Goal: Task Accomplishment & Management: Manage account settings

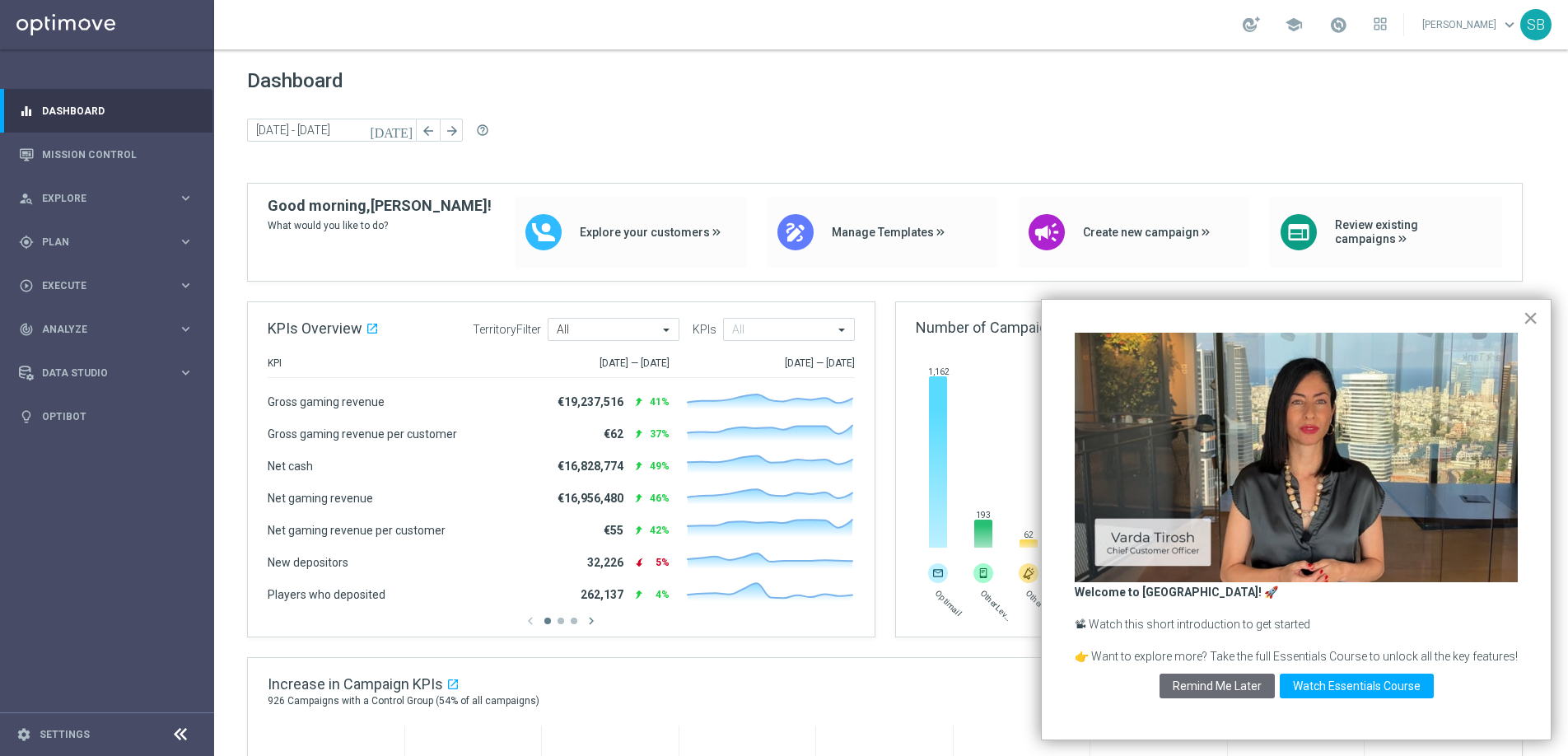
click at [1531, 320] on button "×" at bounding box center [1530, 318] width 16 height 26
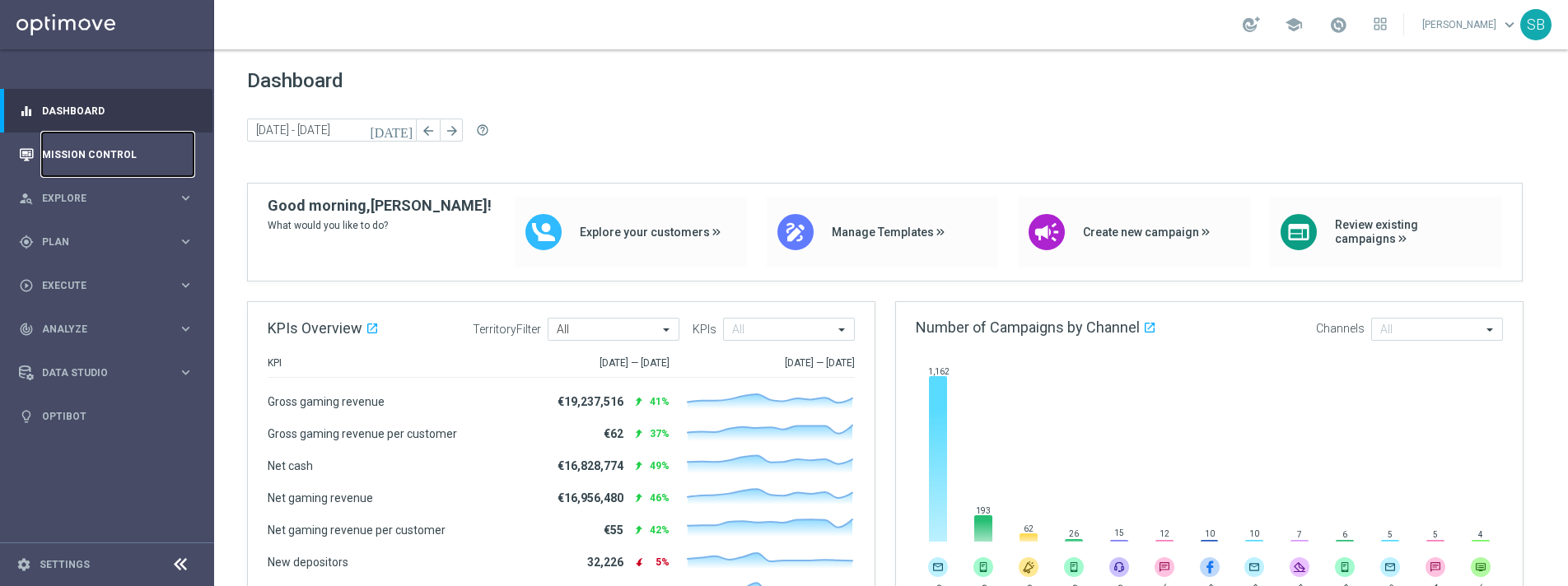
click at [91, 156] on link "Mission Control" at bounding box center [117, 155] width 151 height 44
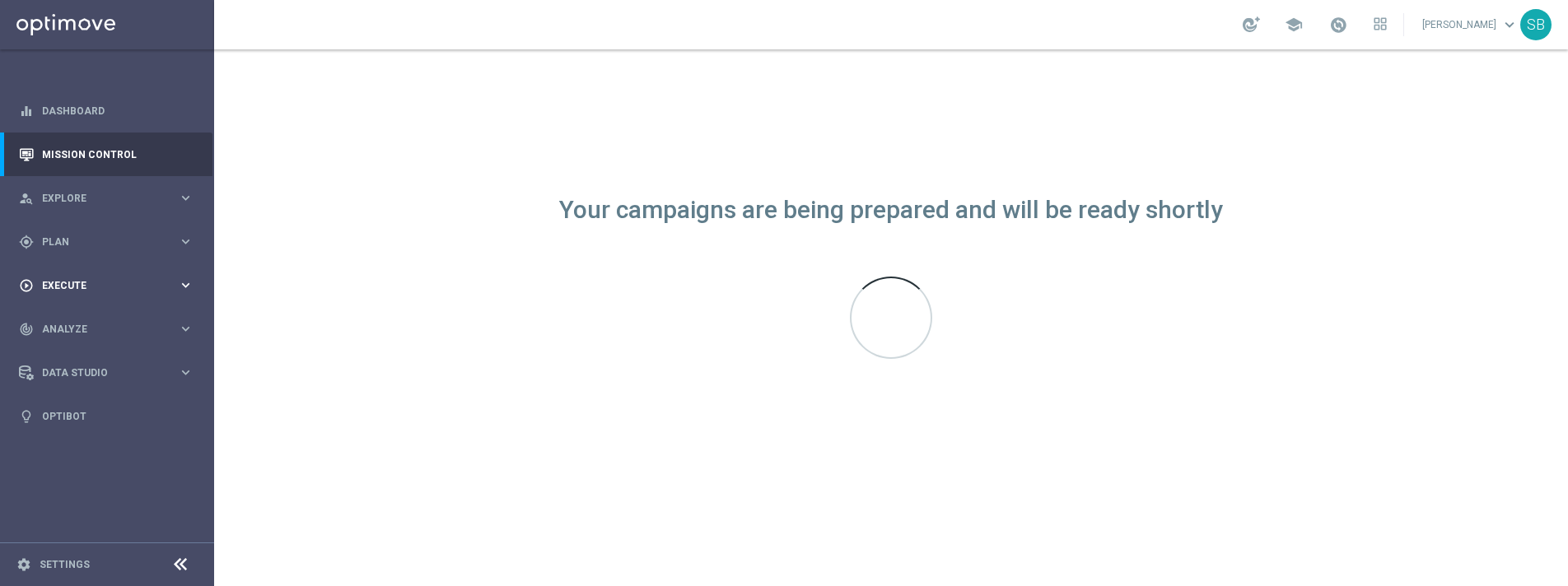
click at [185, 286] on icon "keyboard_arrow_right" at bounding box center [186, 286] width 16 height 16
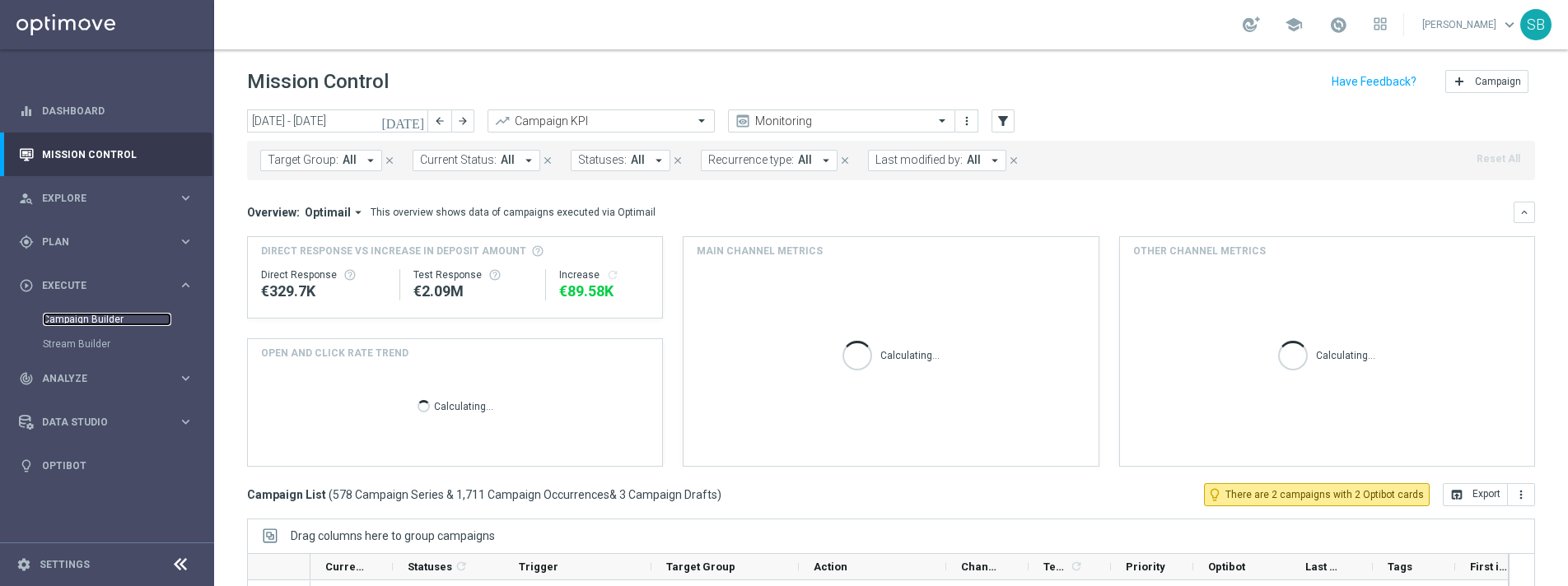
click at [111, 317] on link "Campaign Builder" at bounding box center [107, 319] width 128 height 13
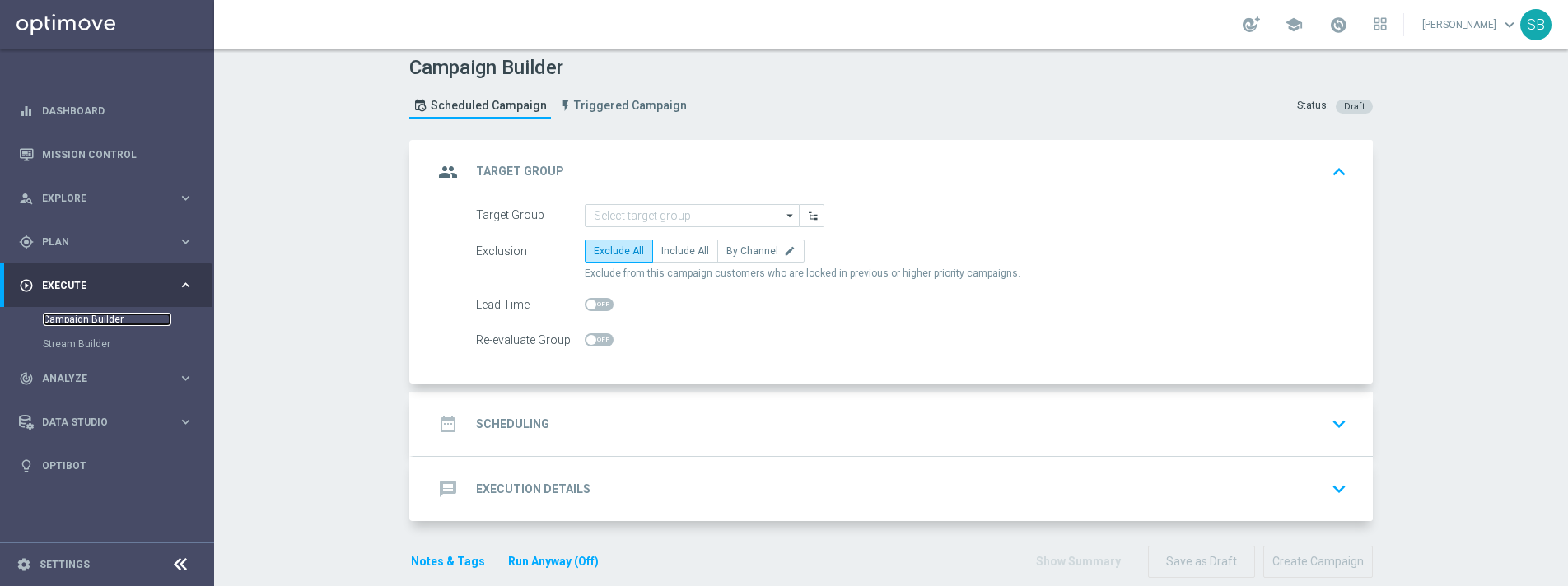
scroll to position [19, 0]
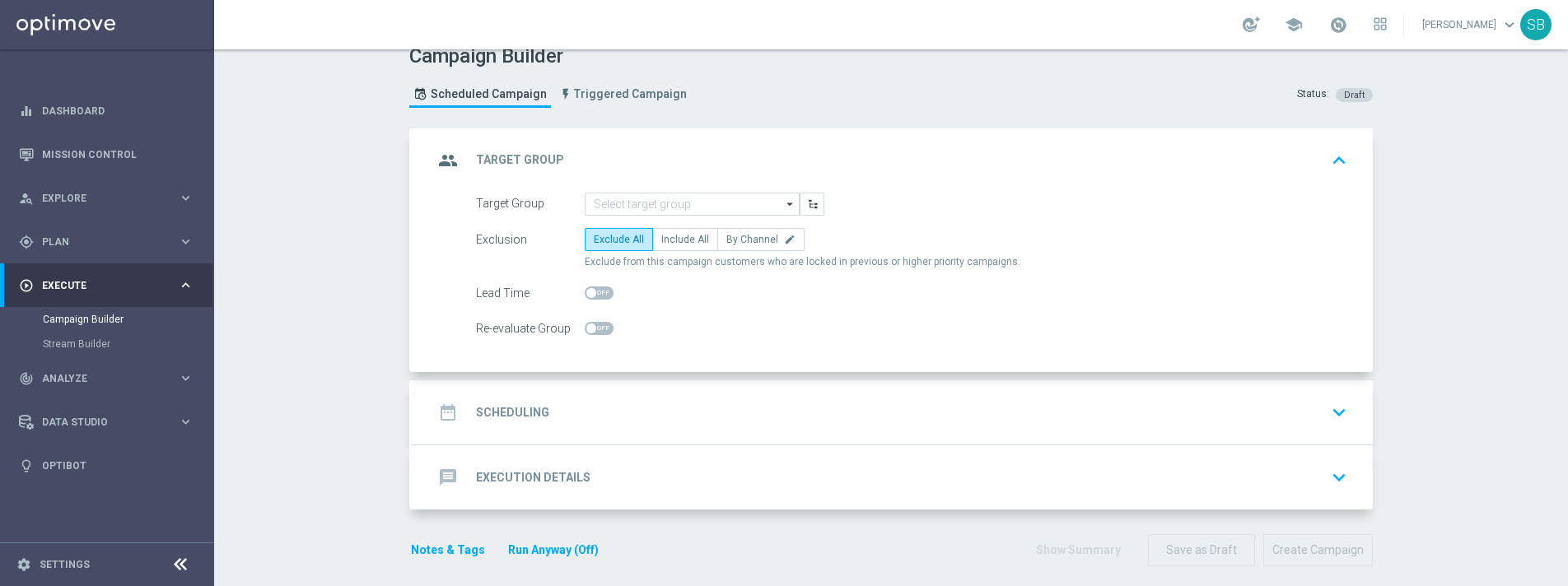
click at [528, 411] on h2 "Scheduling" at bounding box center [513, 413] width 73 height 16
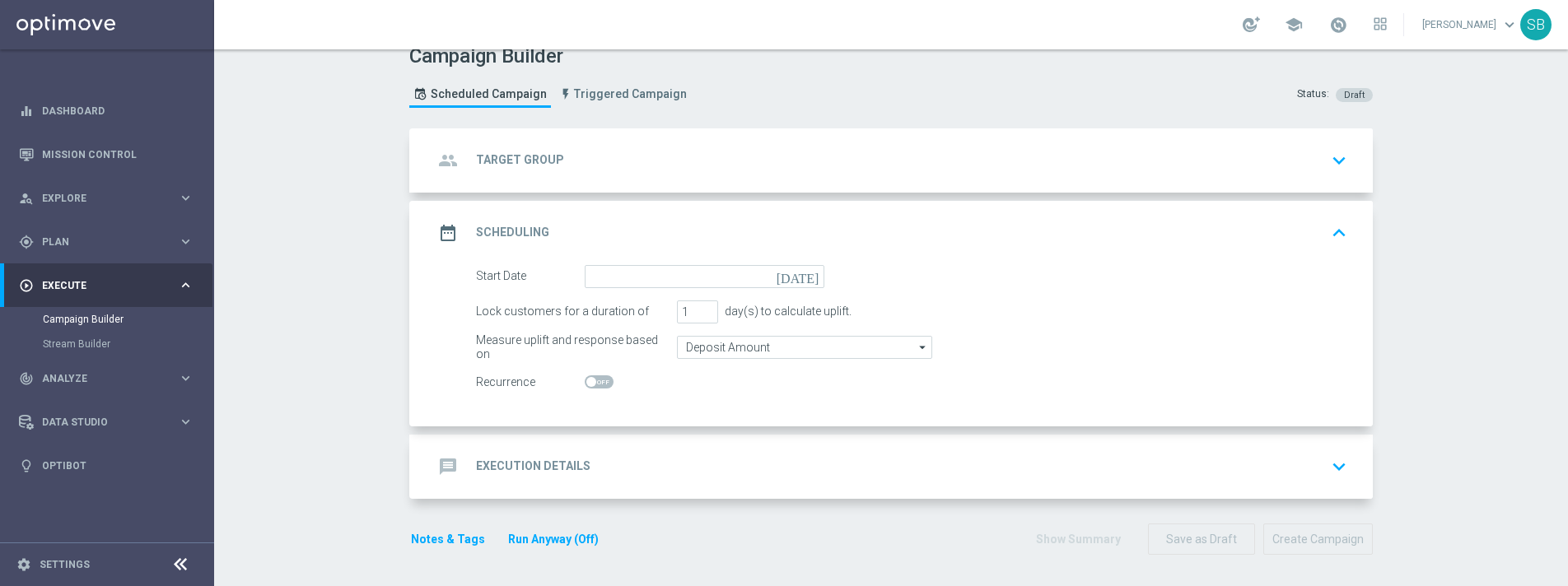
click at [448, 463] on icon "message" at bounding box center [448, 466] width 30 height 30
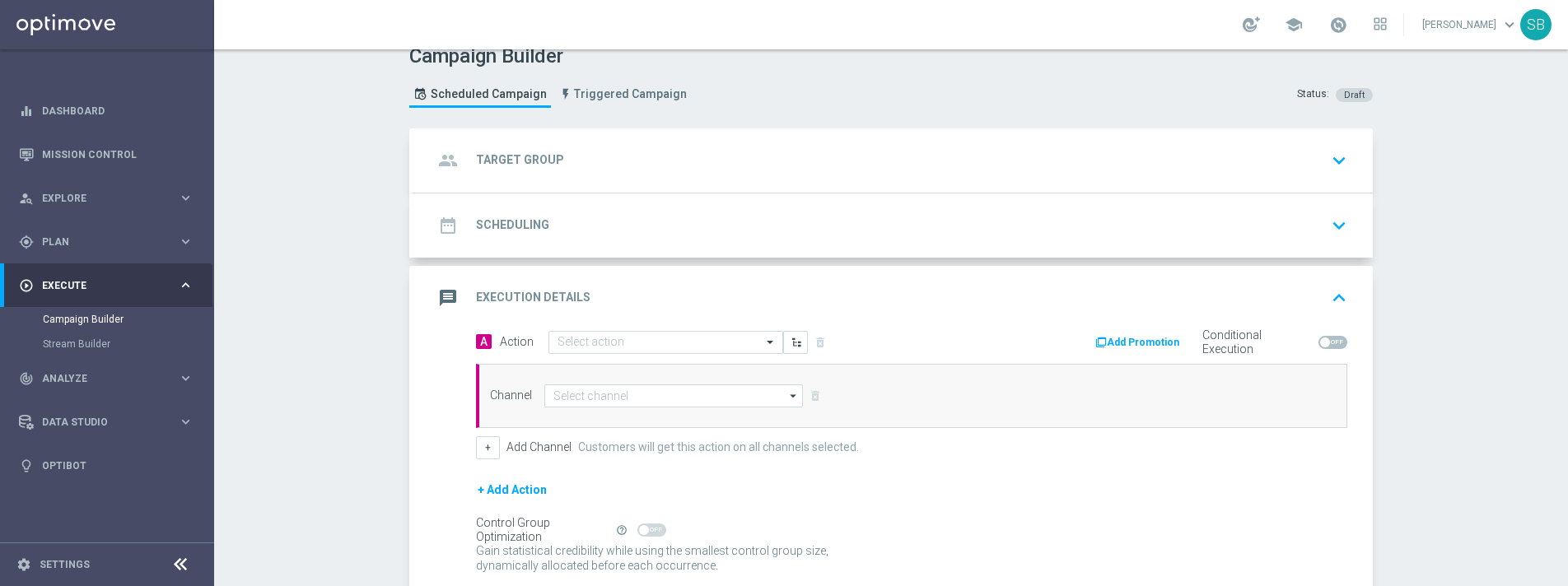
click at [452, 228] on icon "date_range" at bounding box center [448, 225] width 30 height 30
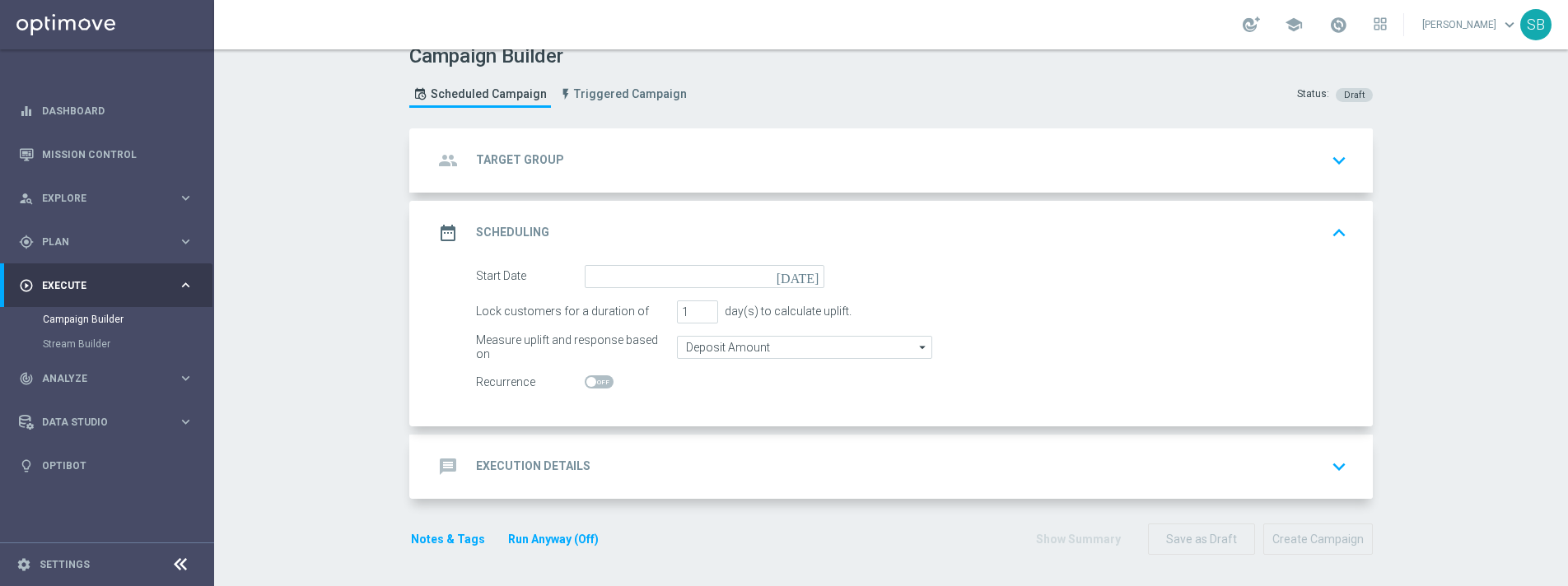
click at [452, 229] on icon "date_range" at bounding box center [448, 233] width 30 height 30
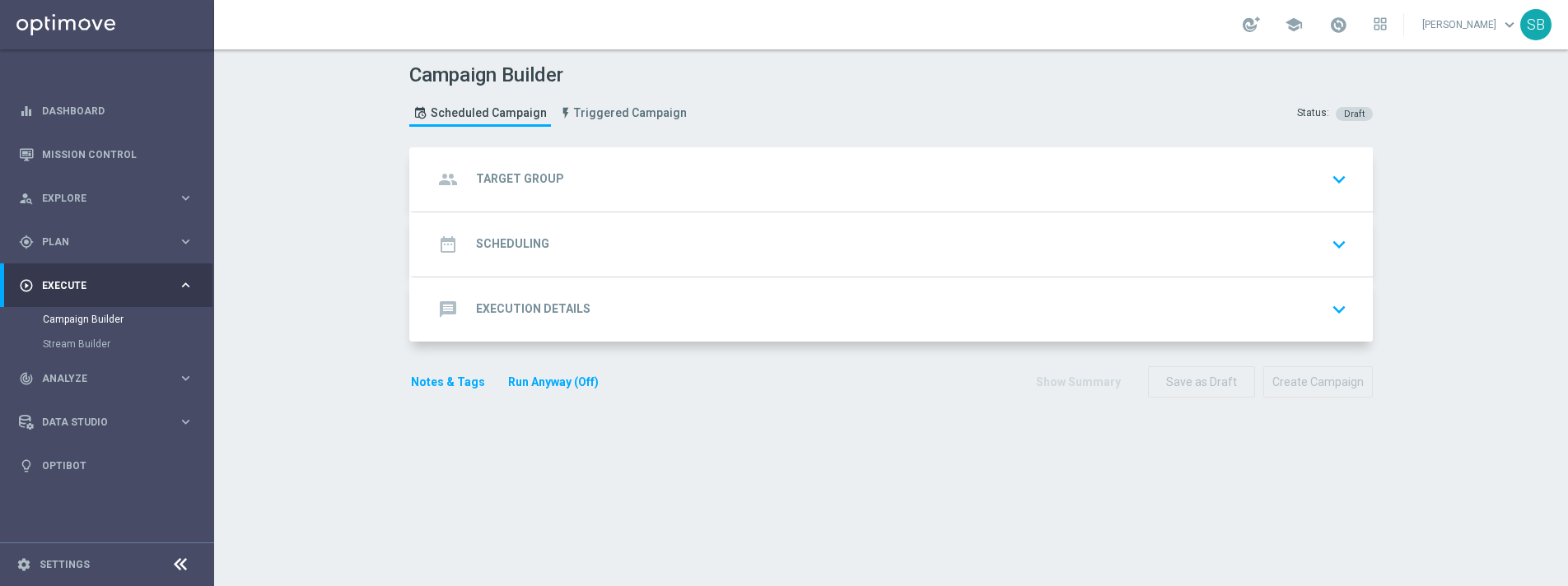
scroll to position [0, 0]
click at [446, 316] on icon "message" at bounding box center [448, 309] width 30 height 30
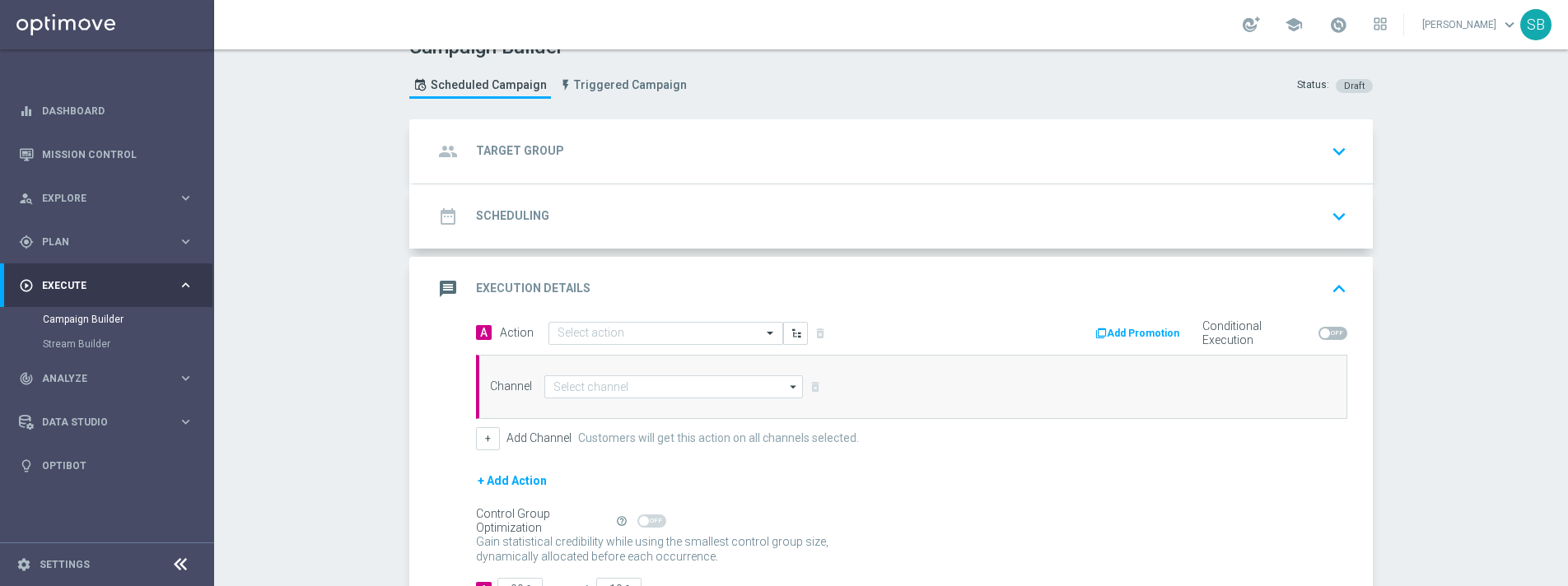
scroll to position [17, 0]
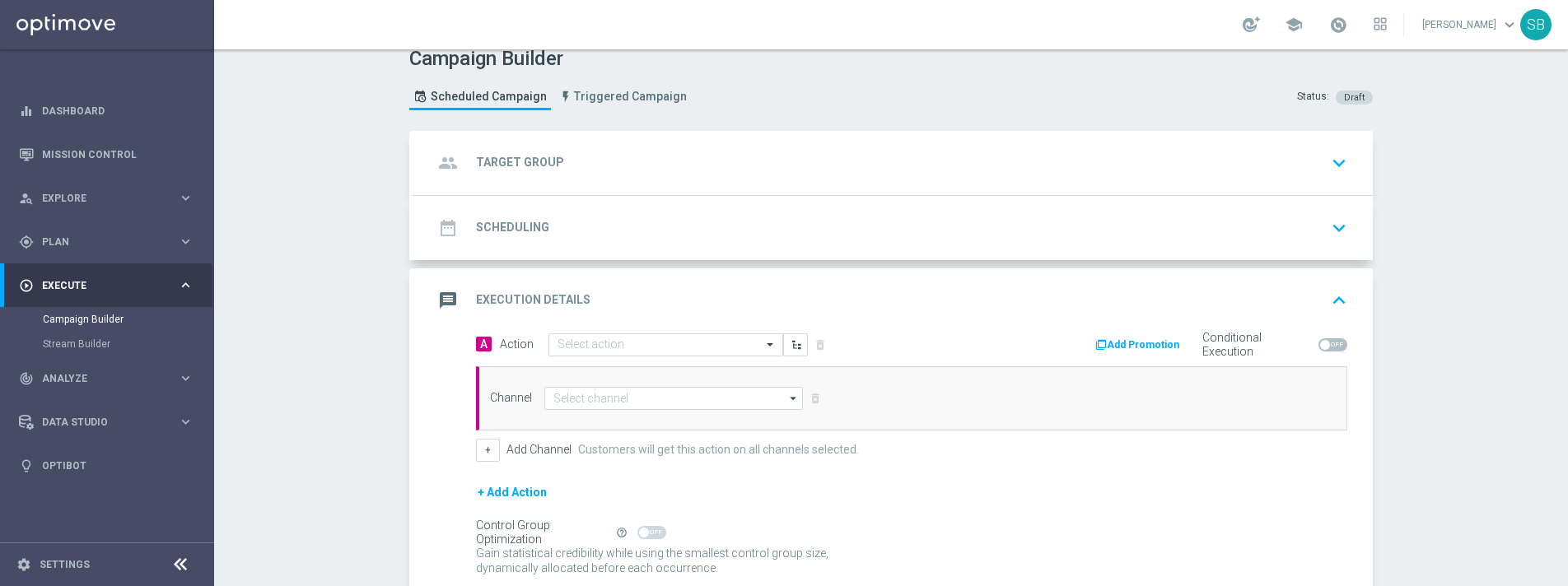
click at [525, 234] on h2 "Scheduling" at bounding box center [513, 228] width 73 height 16
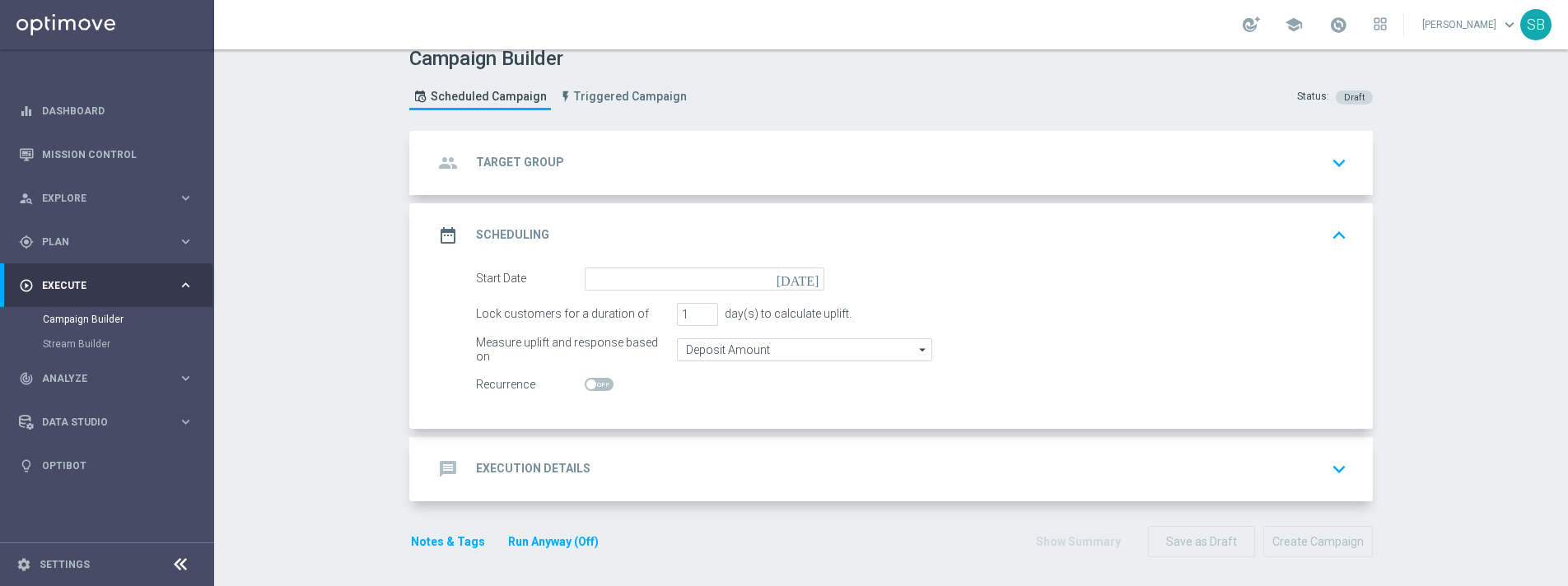
click at [515, 161] on h2 "Target Group" at bounding box center [520, 162] width 88 height 16
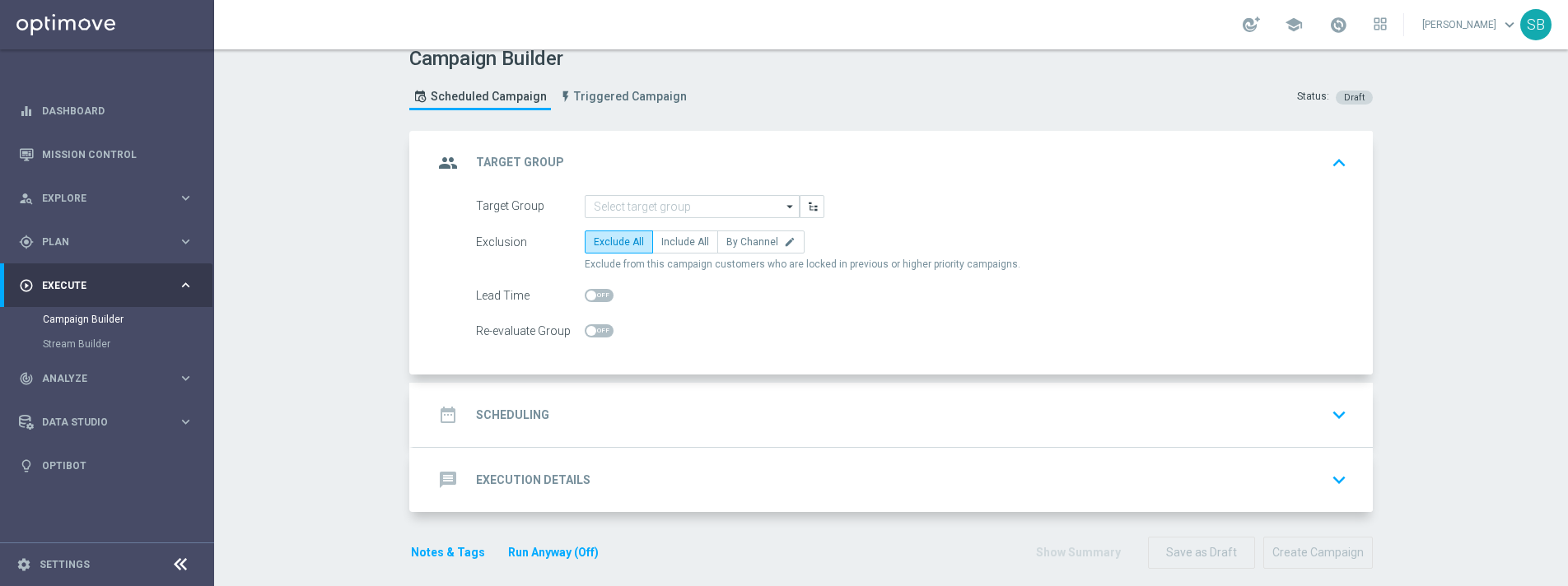
click at [22, 288] on icon "play_circle_outline" at bounding box center [26, 286] width 15 height 15
click at [84, 156] on link "Mission Control" at bounding box center [117, 155] width 151 height 44
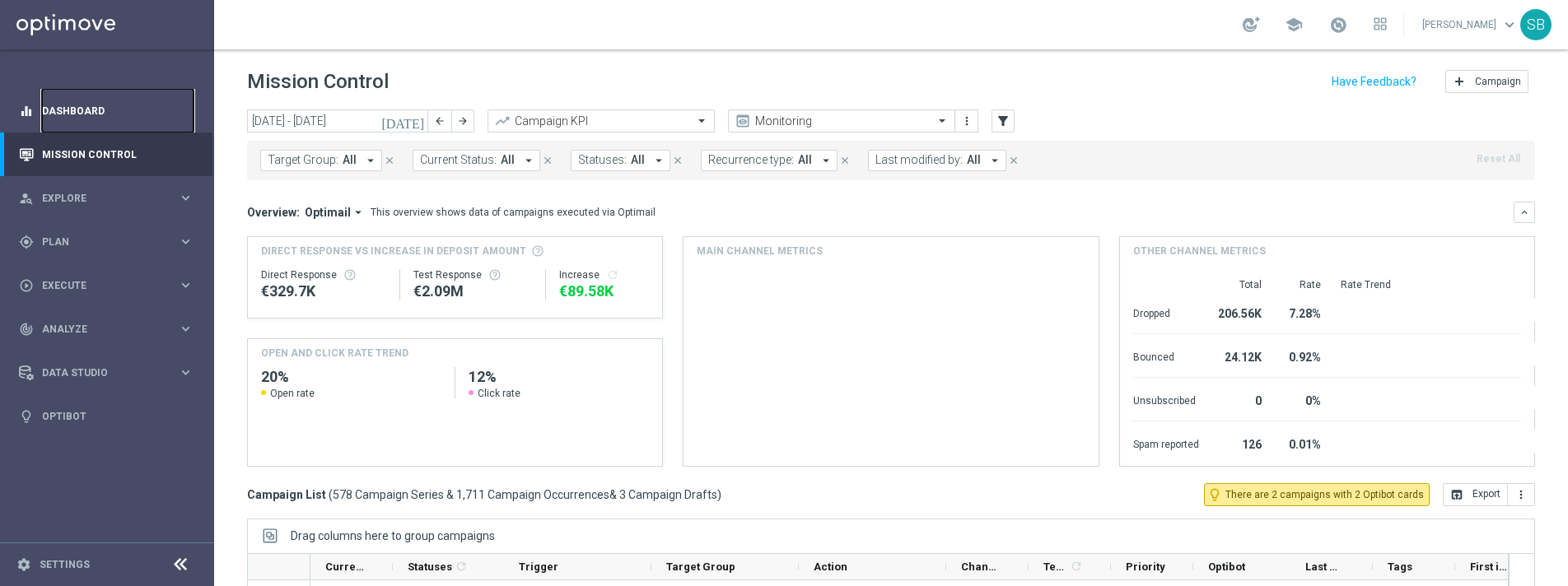
click at [82, 116] on link "Dashboard" at bounding box center [117, 111] width 151 height 44
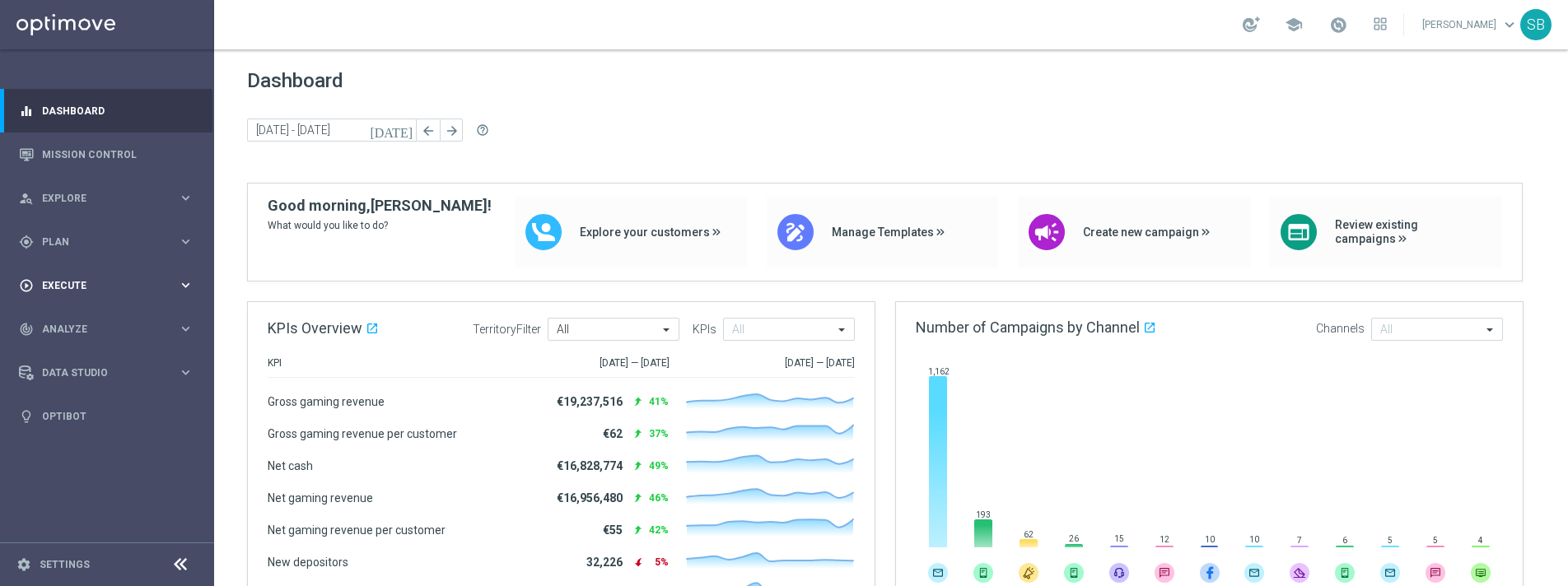
click at [184, 287] on icon "keyboard_arrow_right" at bounding box center [186, 286] width 16 height 16
click at [114, 314] on link "Campaign Builder" at bounding box center [107, 319] width 128 height 13
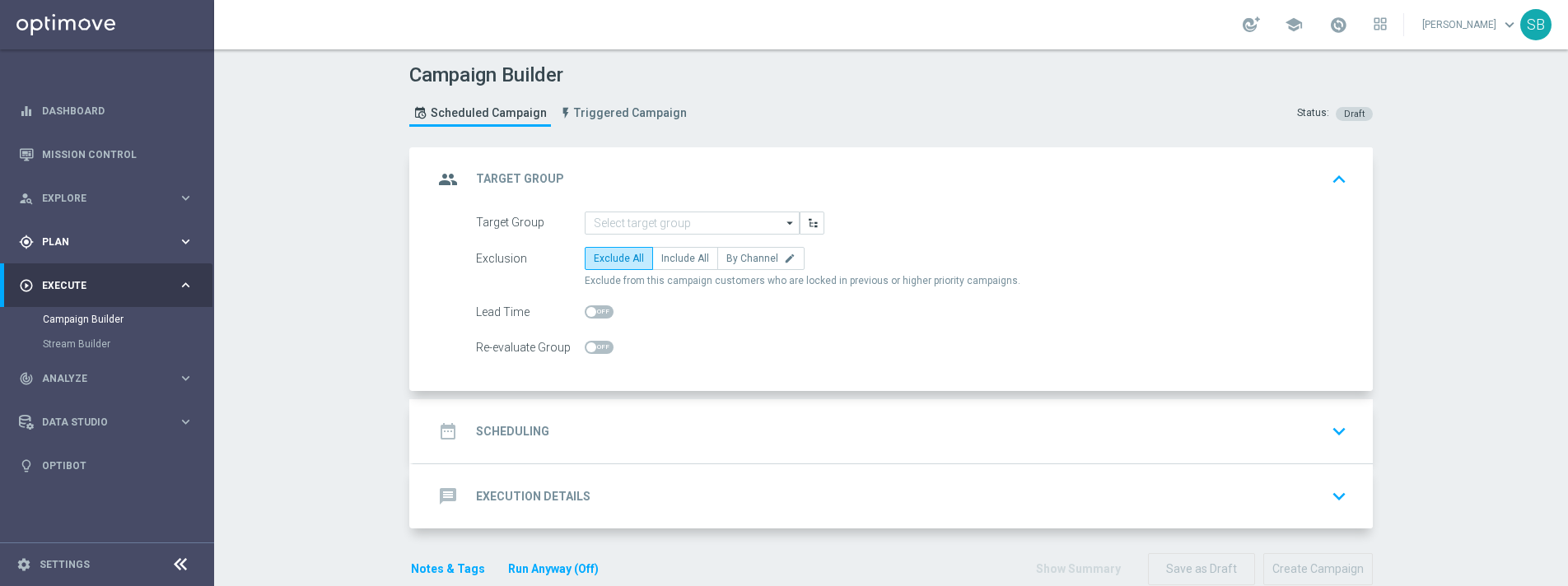
click at [61, 245] on span "Plan" at bounding box center [110, 241] width 136 height 10
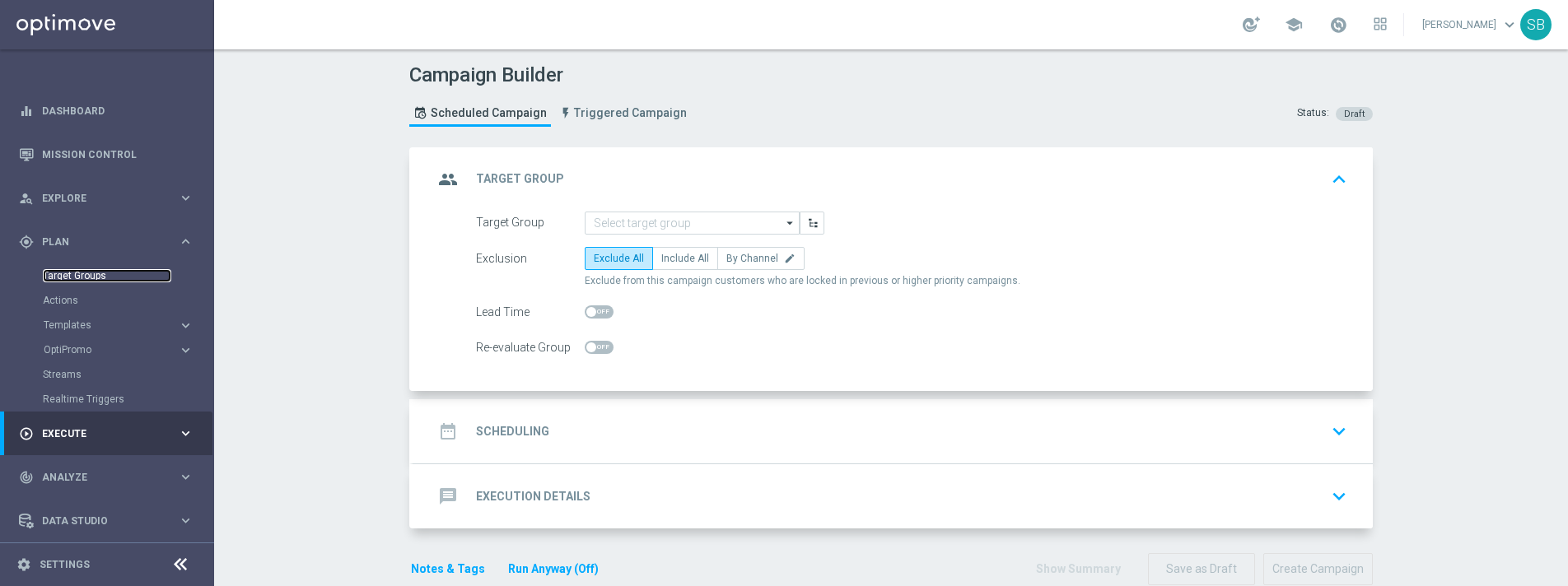
click at [69, 280] on link "Target Groups" at bounding box center [107, 275] width 128 height 13
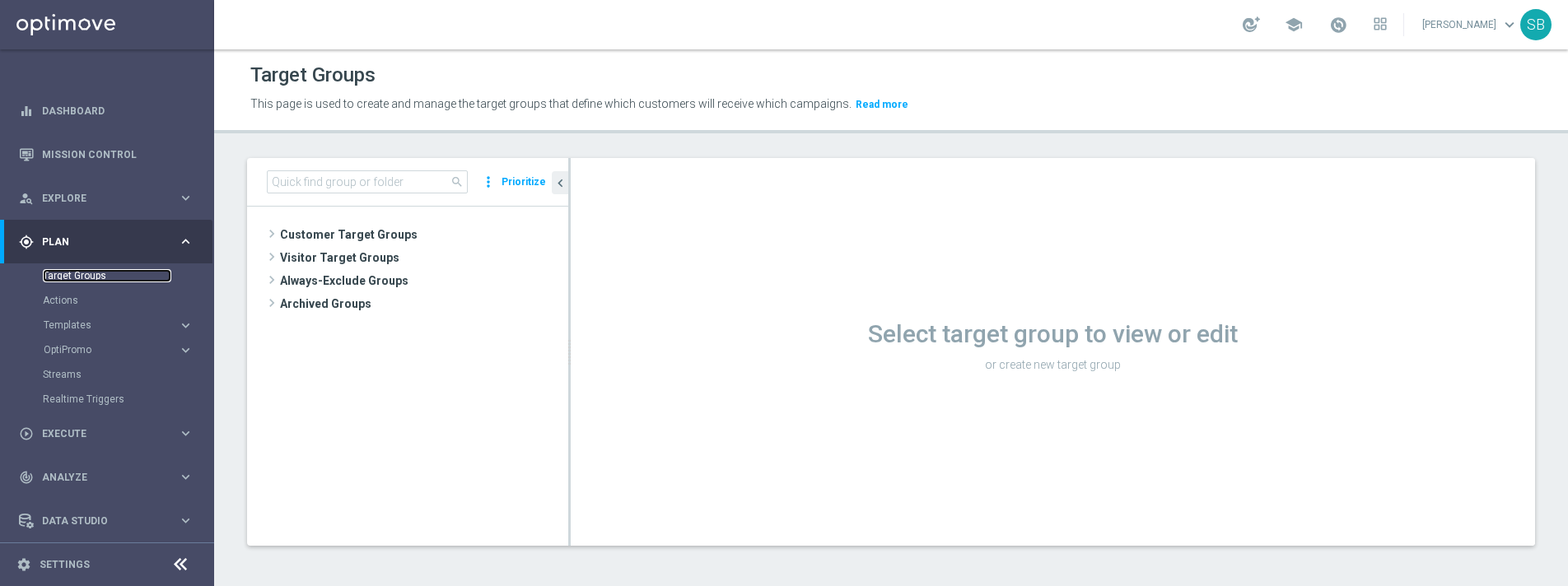
click at [93, 281] on link "Target Groups" at bounding box center [107, 275] width 128 height 13
click at [93, 279] on link "Target Groups" at bounding box center [107, 275] width 128 height 13
click at [301, 238] on span "Customer Target Groups" at bounding box center [404, 234] width 249 height 23
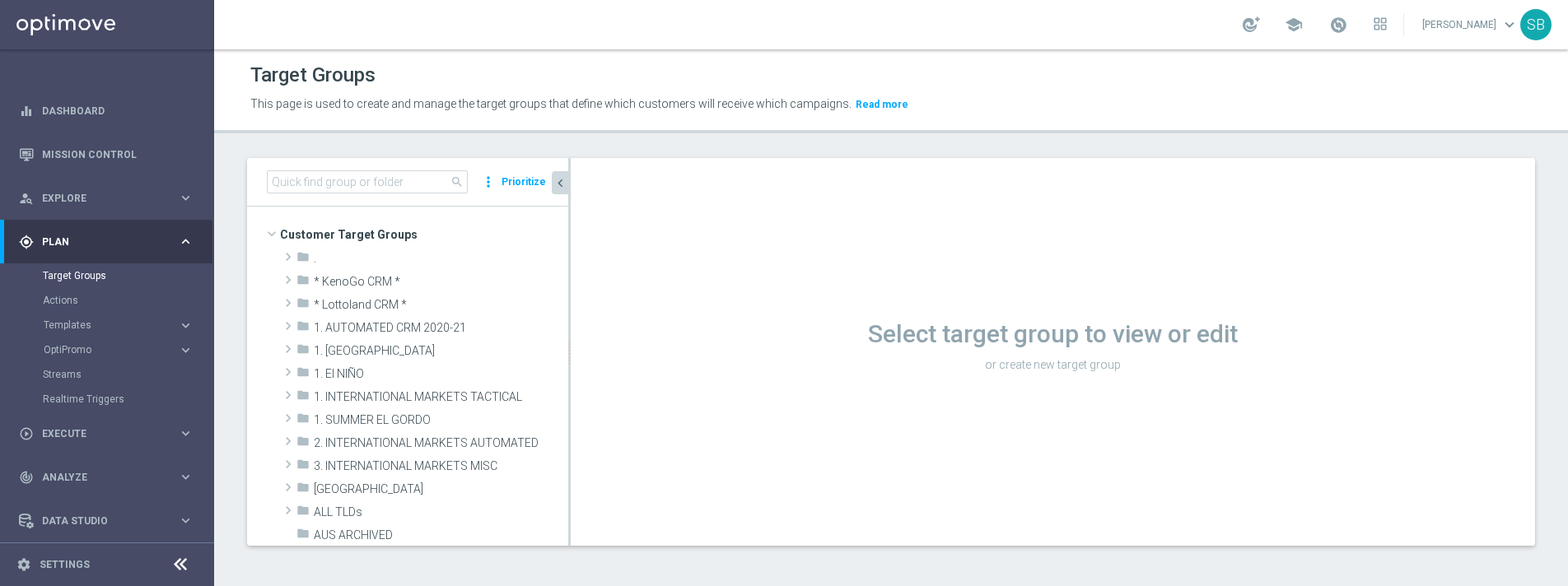
click at [564, 185] on icon "chevron_left" at bounding box center [560, 183] width 16 height 16
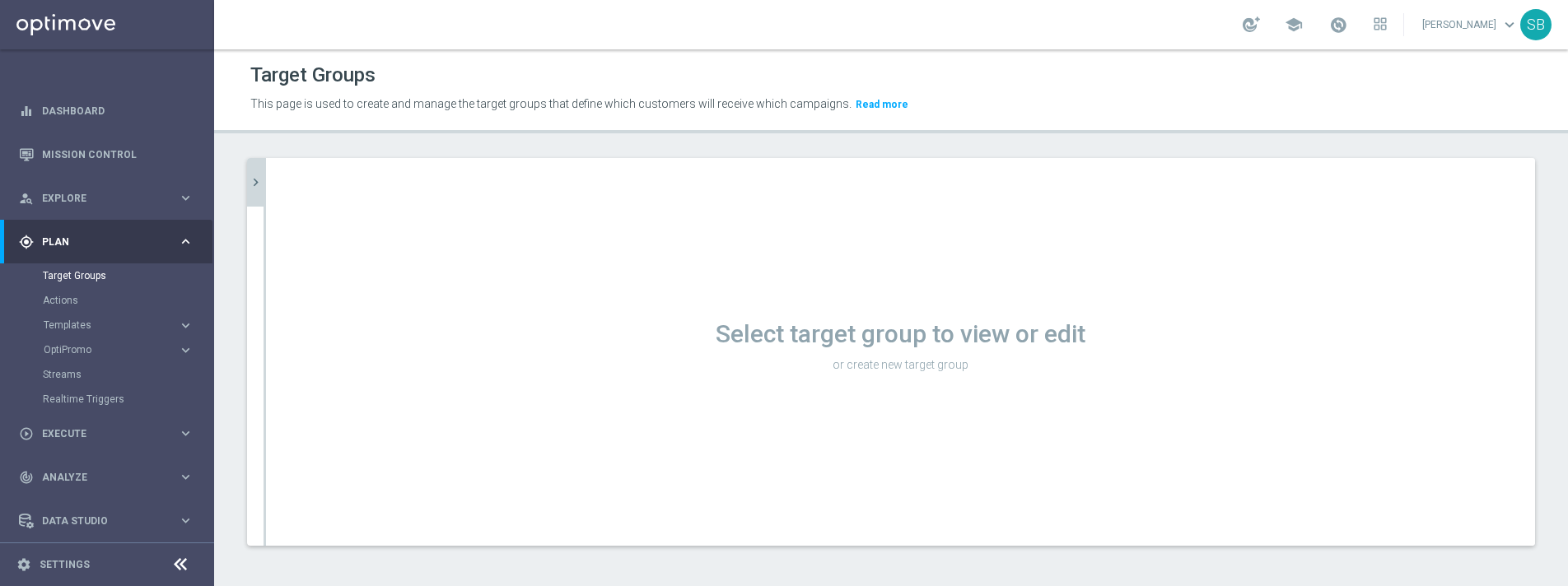
click at [259, 183] on icon "chevron_right" at bounding box center [256, 183] width 16 height 16
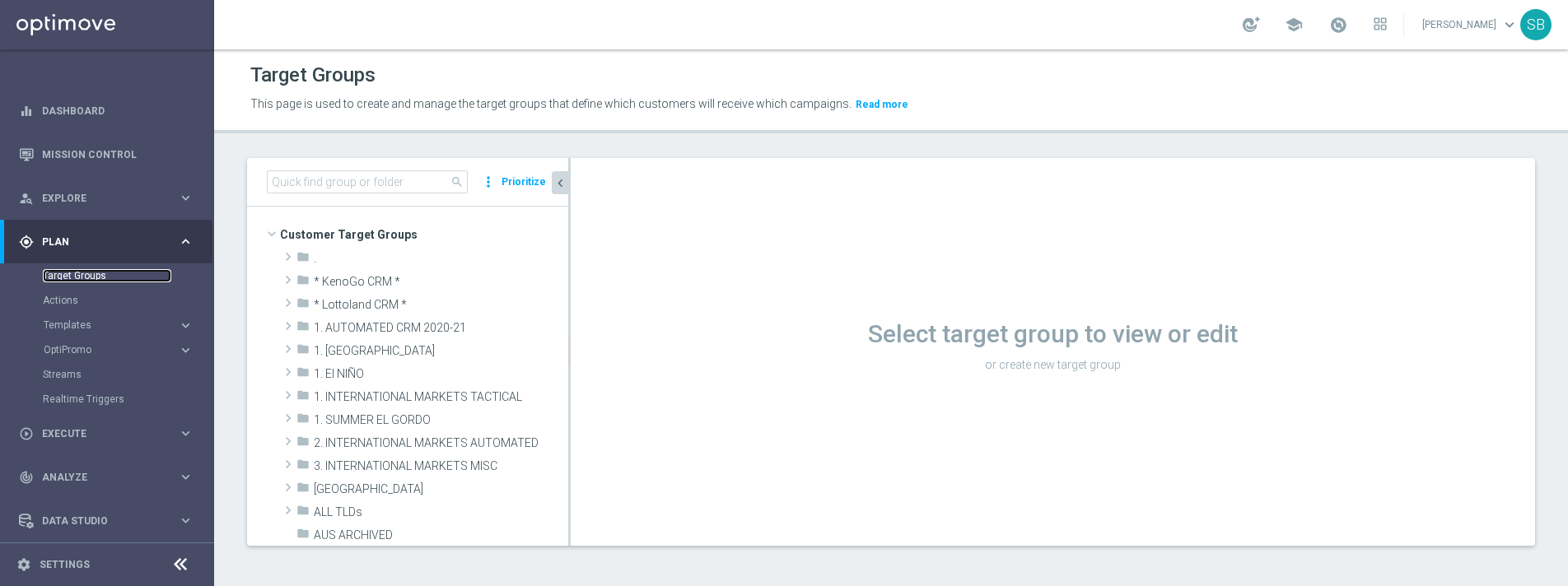
click at [77, 279] on link "Target Groups" at bounding box center [107, 275] width 128 height 13
click at [294, 239] on span "Customer Target Groups" at bounding box center [404, 234] width 249 height 23
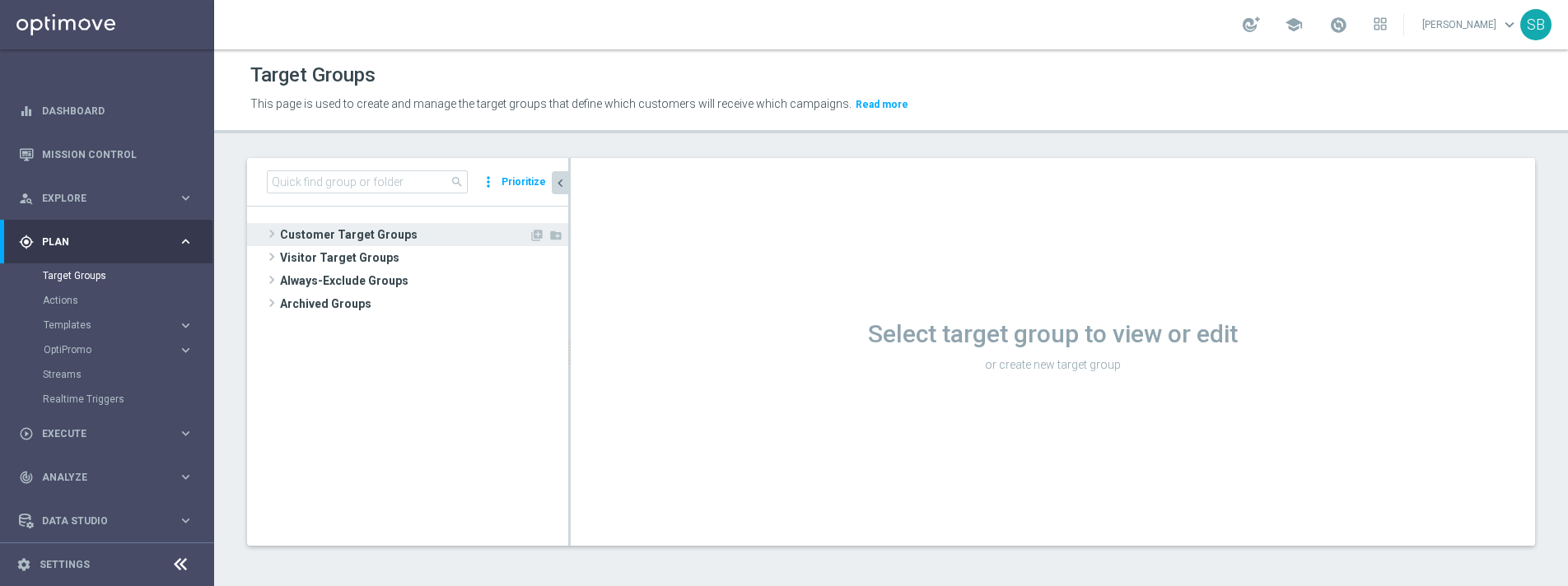
click at [294, 239] on span "Customer Target Groups" at bounding box center [404, 234] width 249 height 23
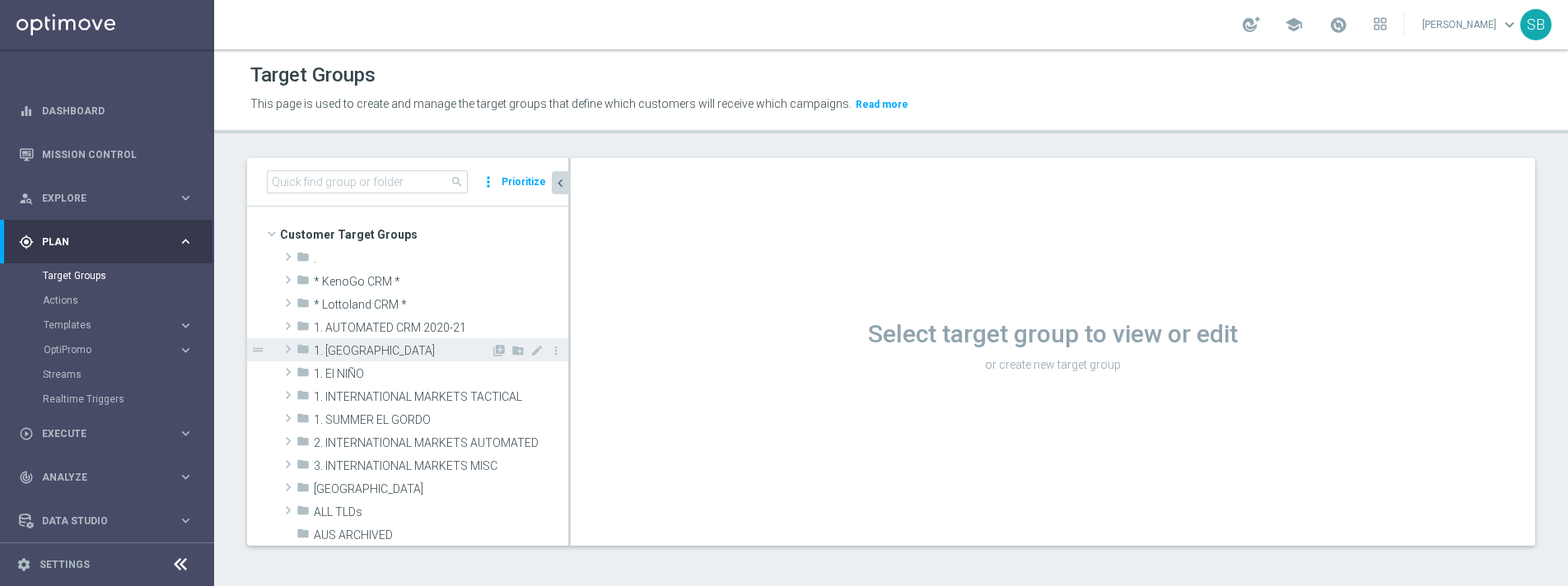
click at [341, 350] on span "1. [GEOGRAPHIC_DATA]" at bounding box center [402, 351] width 177 height 14
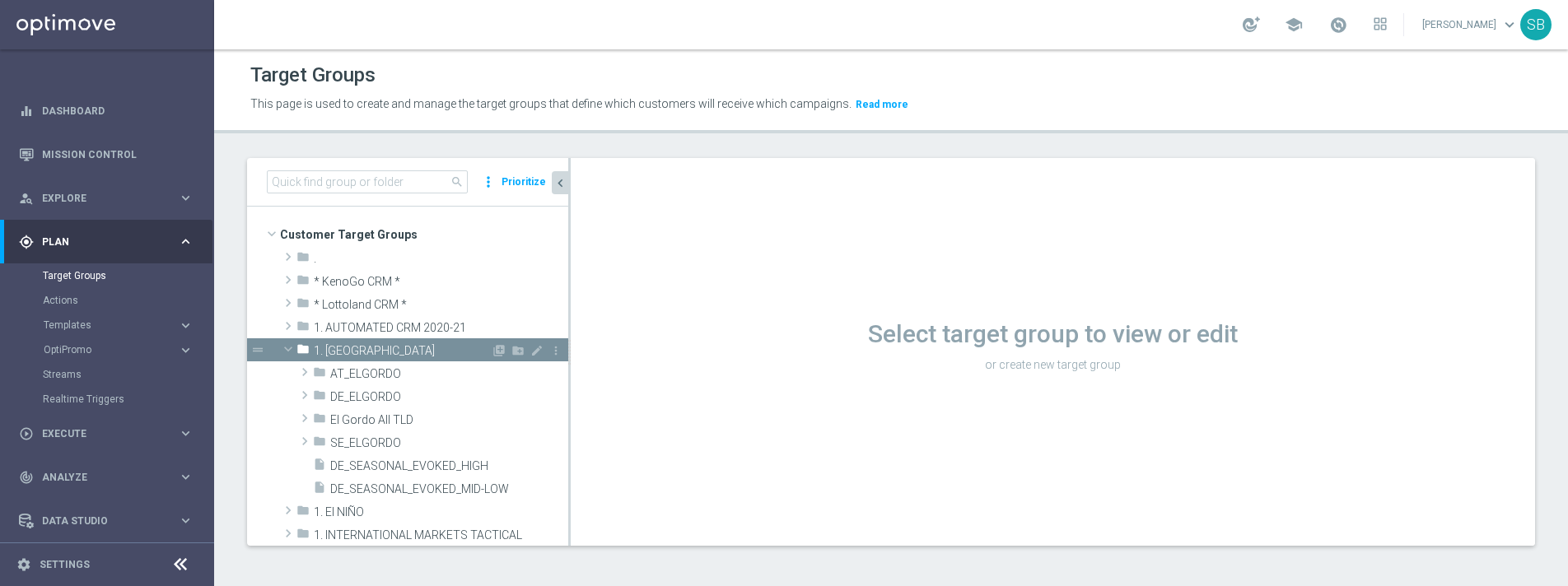
click at [288, 351] on span at bounding box center [288, 348] width 20 height 17
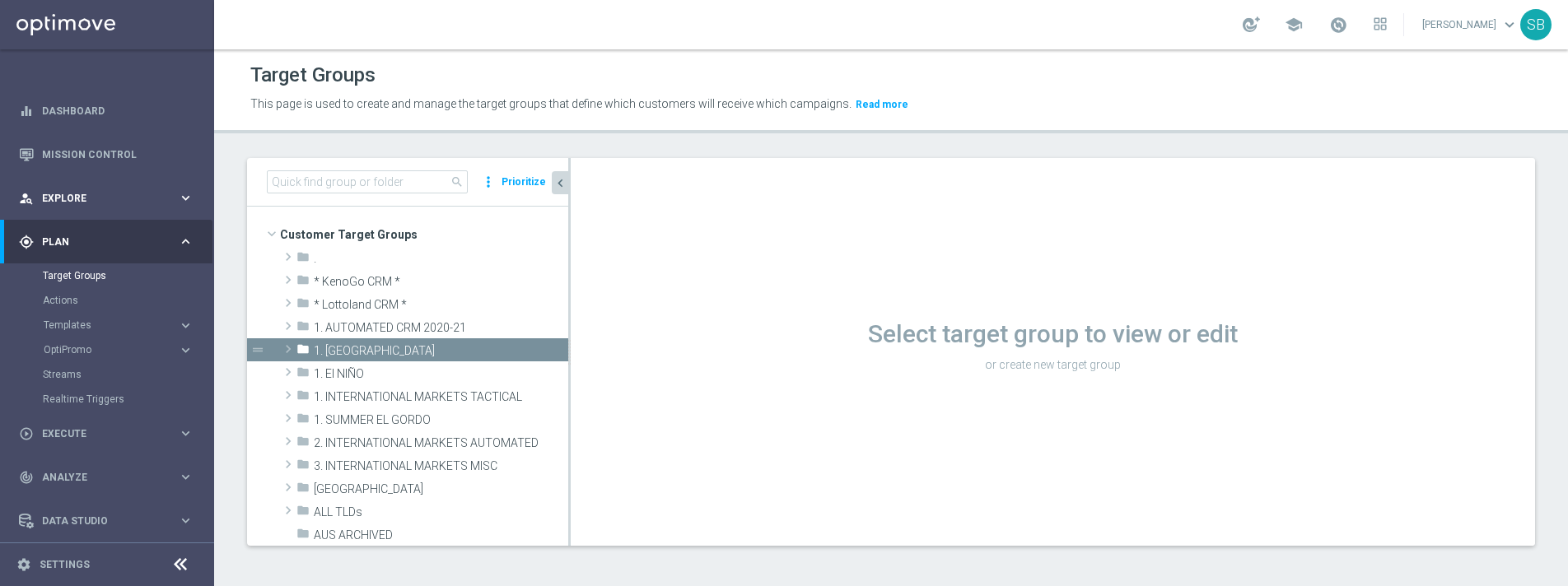
click at [80, 200] on span "Explore" at bounding box center [110, 198] width 136 height 10
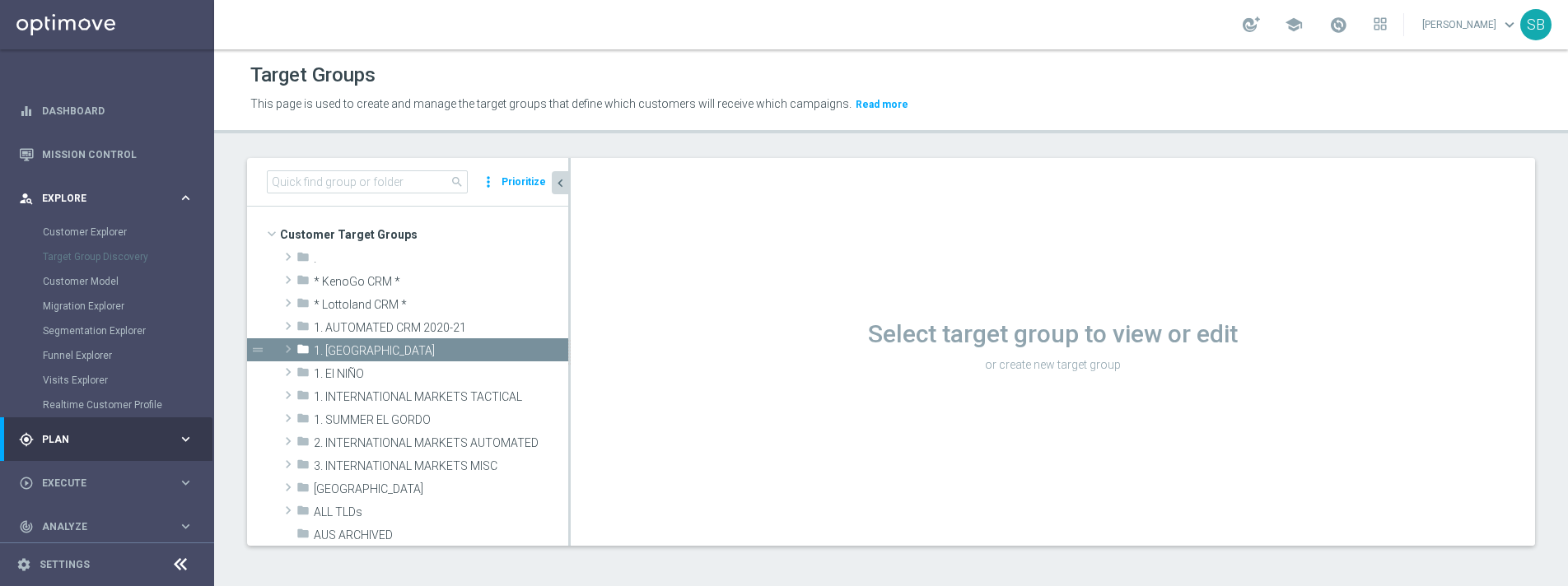
click at [183, 196] on icon "keyboard_arrow_right" at bounding box center [186, 198] width 16 height 16
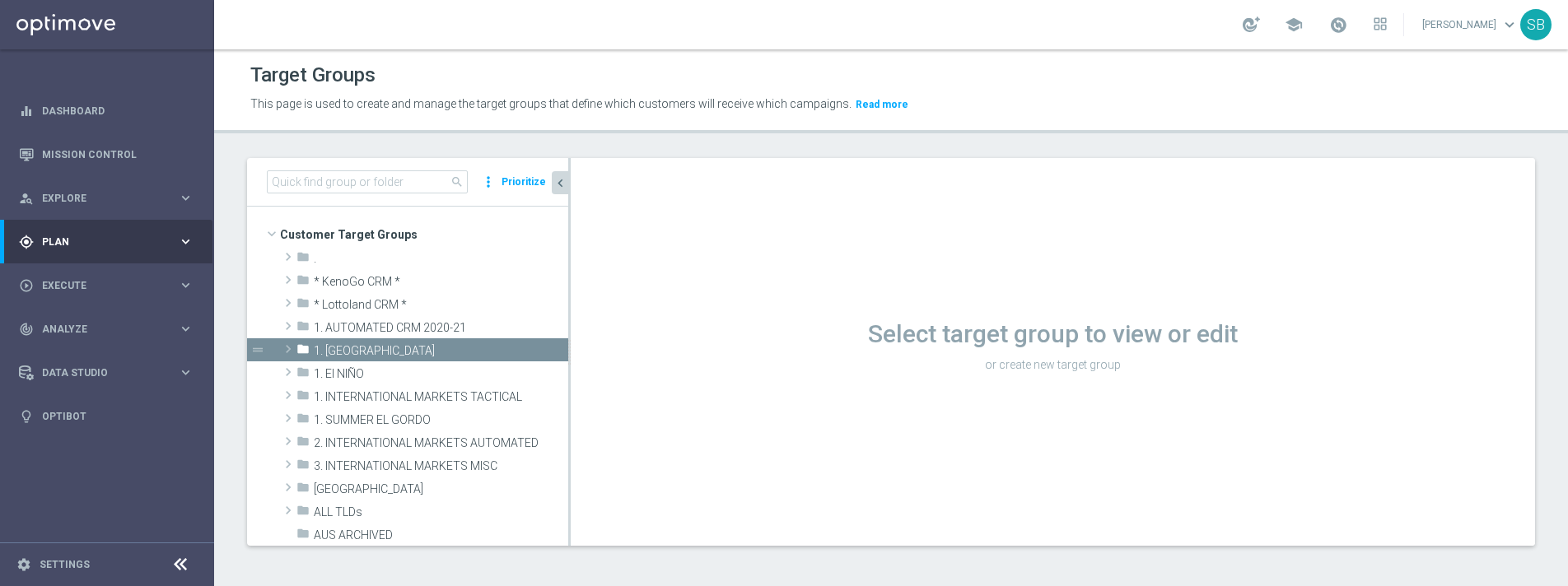
click at [65, 244] on span "Plan" at bounding box center [110, 241] width 136 height 10
click at [66, 272] on link "Target Groups" at bounding box center [107, 275] width 128 height 13
click at [183, 245] on icon "keyboard_arrow_right" at bounding box center [186, 242] width 16 height 16
click at [184, 245] on icon "keyboard_arrow_right" at bounding box center [186, 242] width 16 height 16
click at [73, 273] on link "Target Groups" at bounding box center [107, 275] width 128 height 13
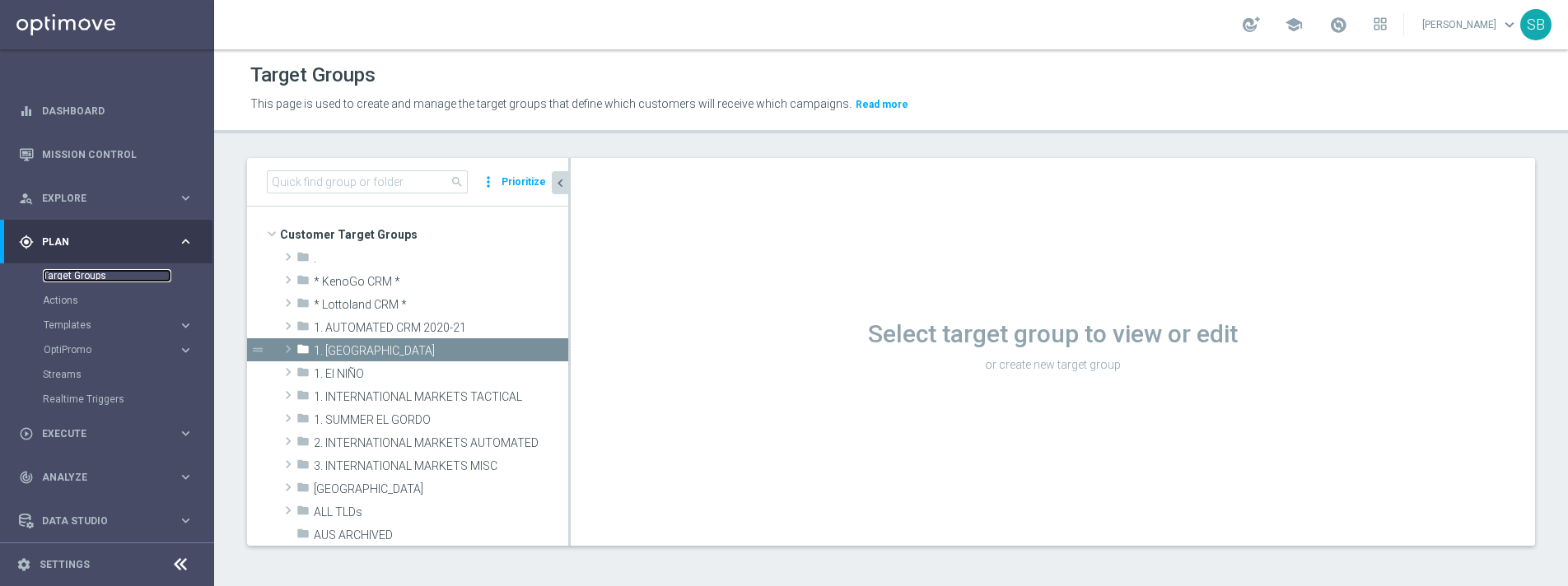
click at [71, 273] on link "Target Groups" at bounding box center [107, 275] width 128 height 13
click at [82, 403] on link "Realtime Triggers" at bounding box center [107, 399] width 128 height 13
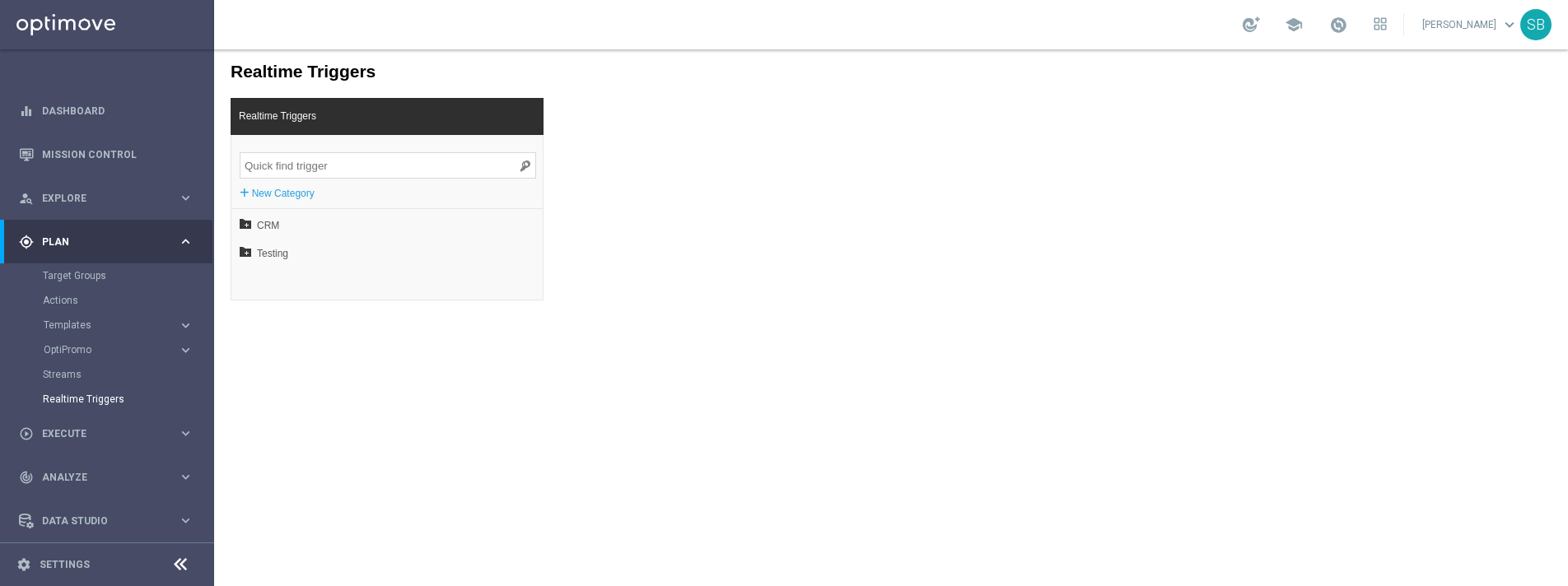
click at [180, 244] on icon "keyboard_arrow_right" at bounding box center [186, 242] width 16 height 16
click at [181, 245] on icon "keyboard_arrow_right" at bounding box center [186, 242] width 16 height 16
click at [73, 277] on link "Target Groups" at bounding box center [107, 275] width 128 height 13
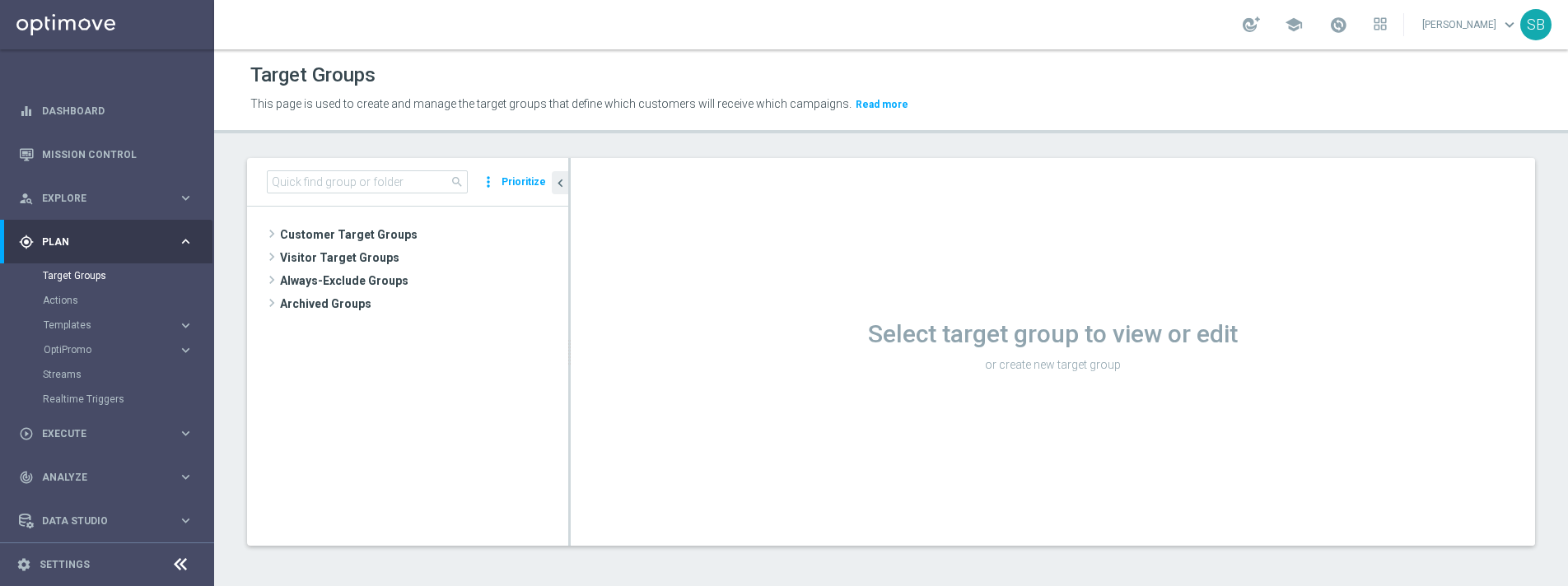
click at [524, 185] on button "Prioritize" at bounding box center [523, 182] width 50 height 22
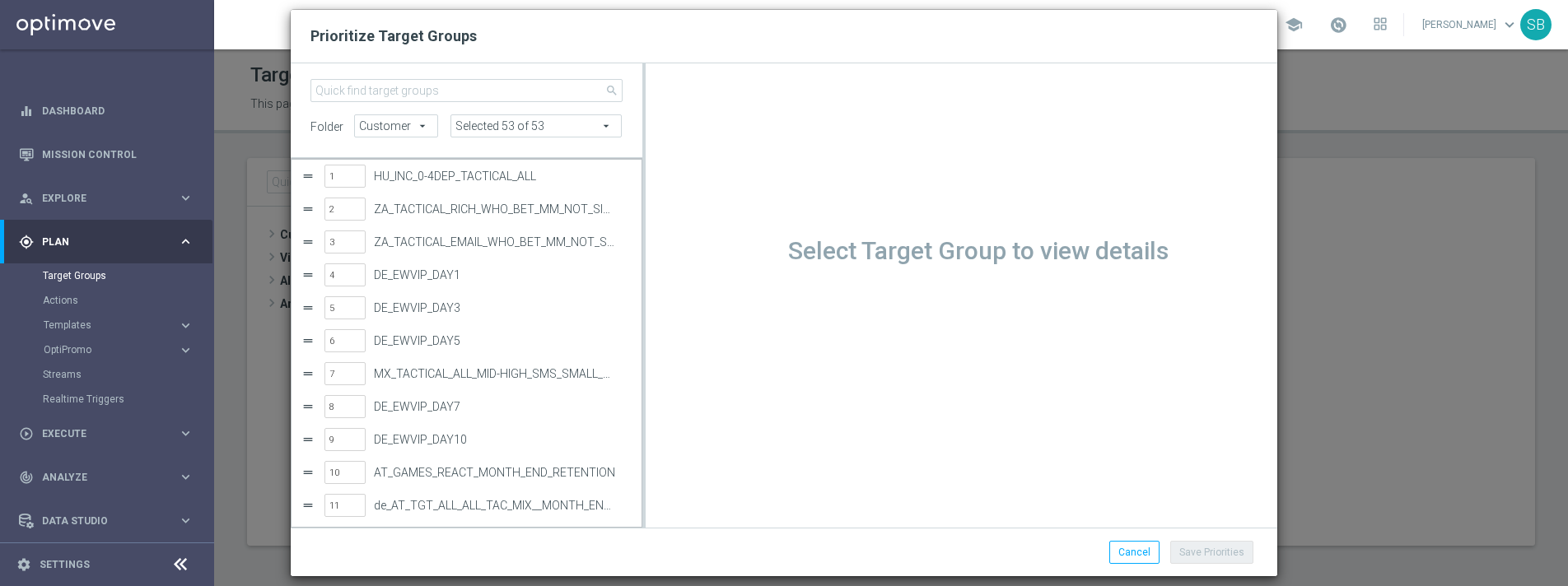
click at [634, 45] on h2 "Prioritize Target Groups" at bounding box center [784, 36] width 947 height 20
click at [266, 24] on div "Prioritize Target Groups search folder Customer Customer arrow_drop_down search…" at bounding box center [784, 293] width 1568 height 586
drag, startPoint x: 492, startPoint y: 36, endPoint x: 680, endPoint y: 117, distance: 204.7
click at [631, 108] on div "Prioritize Target Groups search folder Customer Customer arrow_drop_down search…" at bounding box center [784, 293] width 986 height 566
click at [1121, 552] on button "Cancel" at bounding box center [1134, 552] width 50 height 23
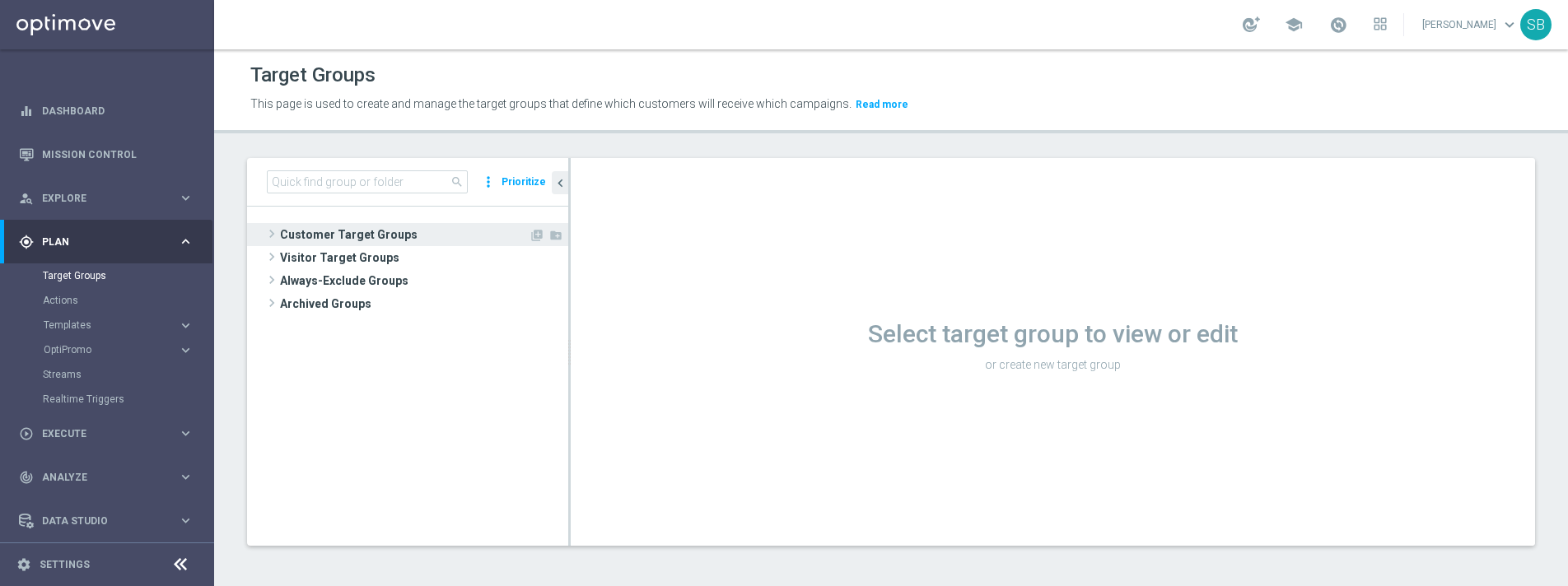
click at [282, 240] on span "Customer Target Groups" at bounding box center [404, 234] width 249 height 23
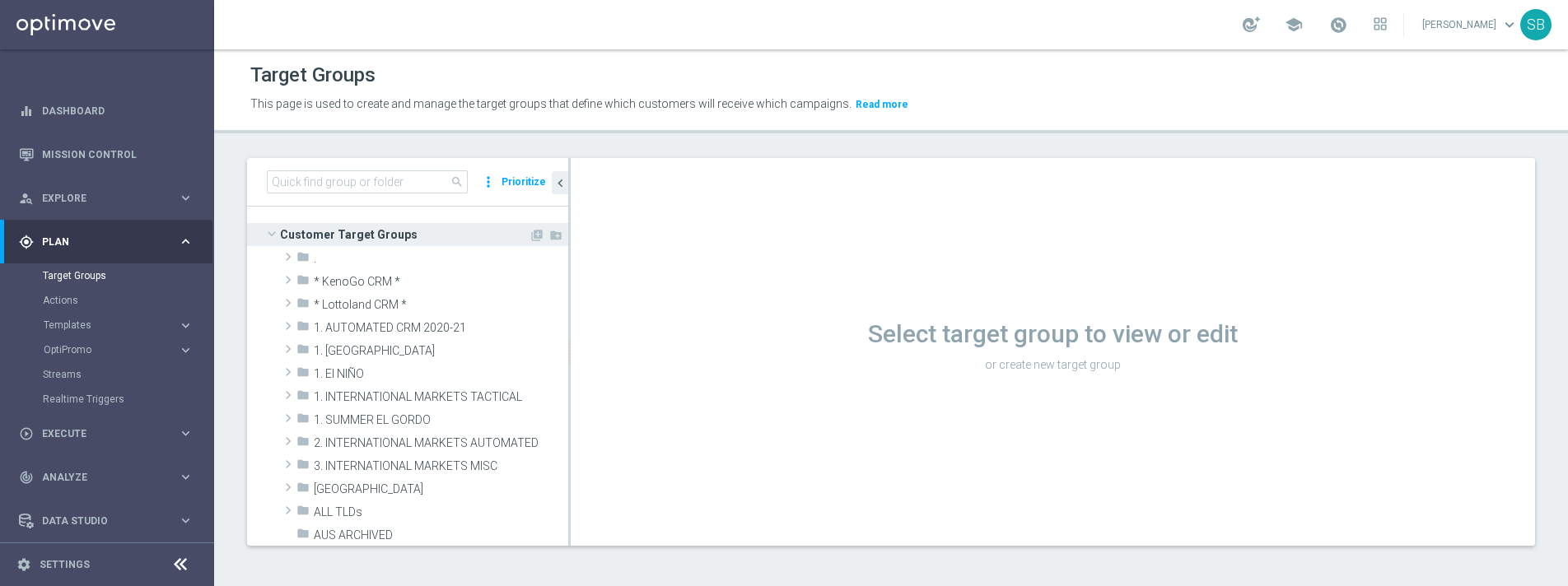
click at [282, 240] on span "Customer Target Groups" at bounding box center [404, 234] width 249 height 23
